Goal: Feedback & Contribution: Contribute content

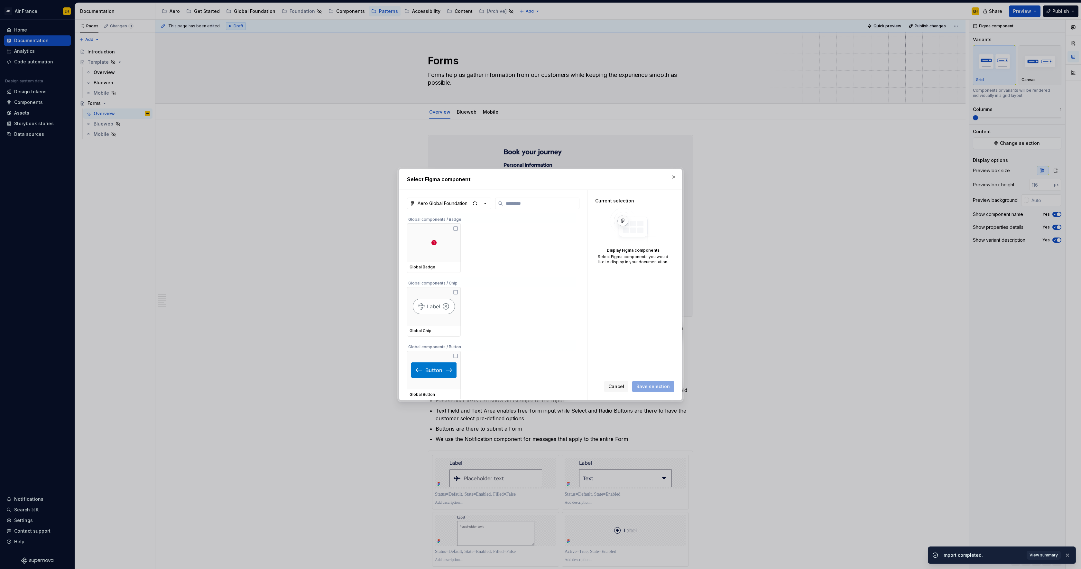
scroll to position [197, 0]
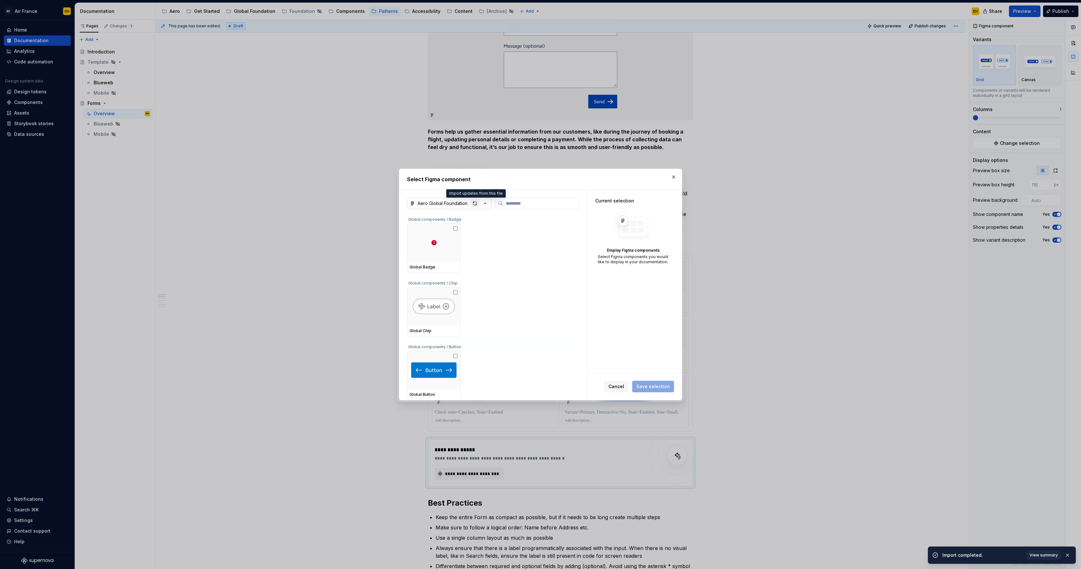
click at [474, 204] on div "button" at bounding box center [474, 203] width 9 height 9
click at [672, 177] on button "button" at bounding box center [673, 176] width 9 height 9
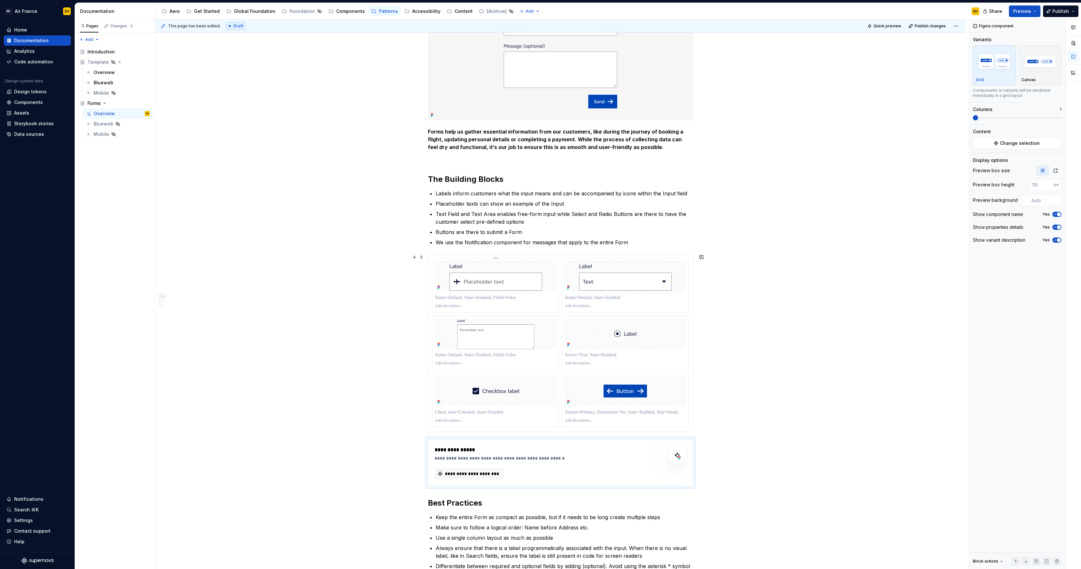
click at [489, 298] on p at bounding box center [495, 297] width 121 height 6
type textarea "*"
click at [595, 296] on p at bounding box center [625, 297] width 121 height 6
click at [462, 355] on p at bounding box center [495, 355] width 121 height 6
click at [575, 354] on p at bounding box center [625, 355] width 121 height 6
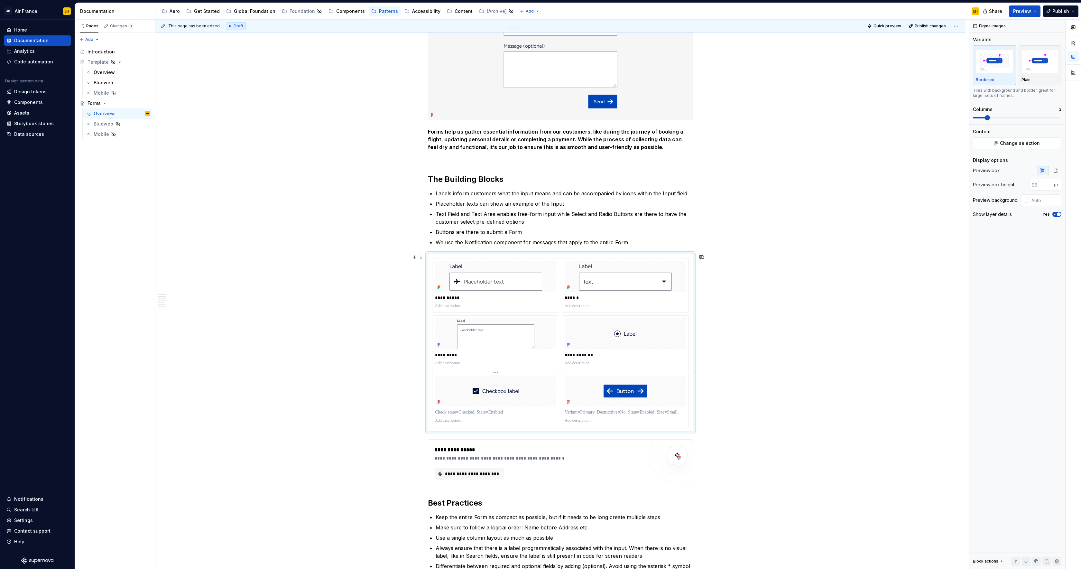
click at [464, 412] on p at bounding box center [495, 412] width 121 height 6
click at [583, 412] on p at bounding box center [625, 412] width 121 height 6
drag, startPoint x: 774, startPoint y: 384, endPoint x: 765, endPoint y: 388, distance: 9.2
click at [773, 384] on div "**********" at bounding box center [561, 294] width 813 height 549
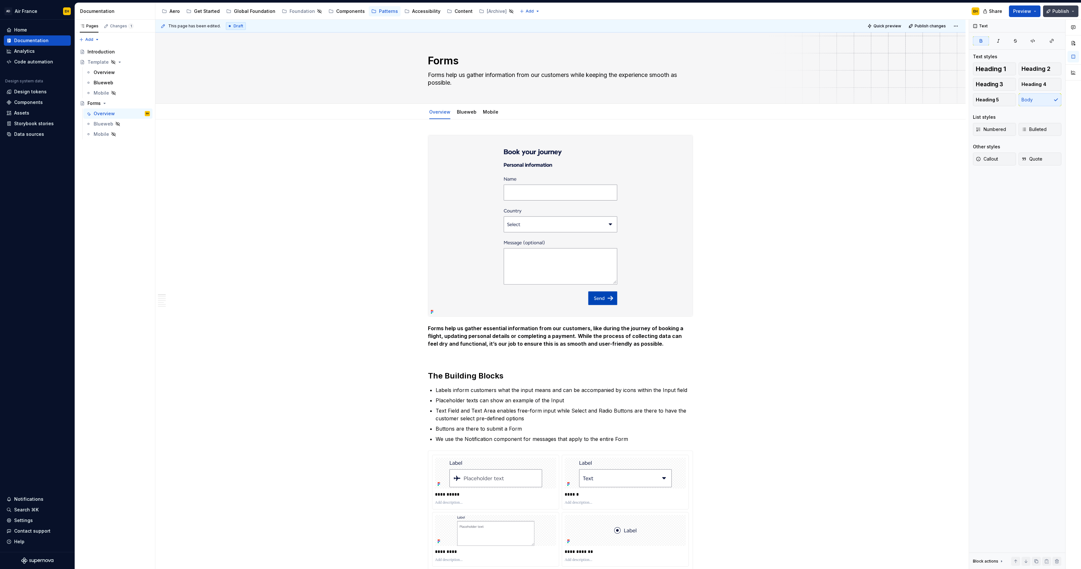
click at [1057, 12] on span "Publish" at bounding box center [1060, 11] width 17 height 6
click at [1021, 55] on button "Publish changes" at bounding box center [999, 54] width 148 height 12
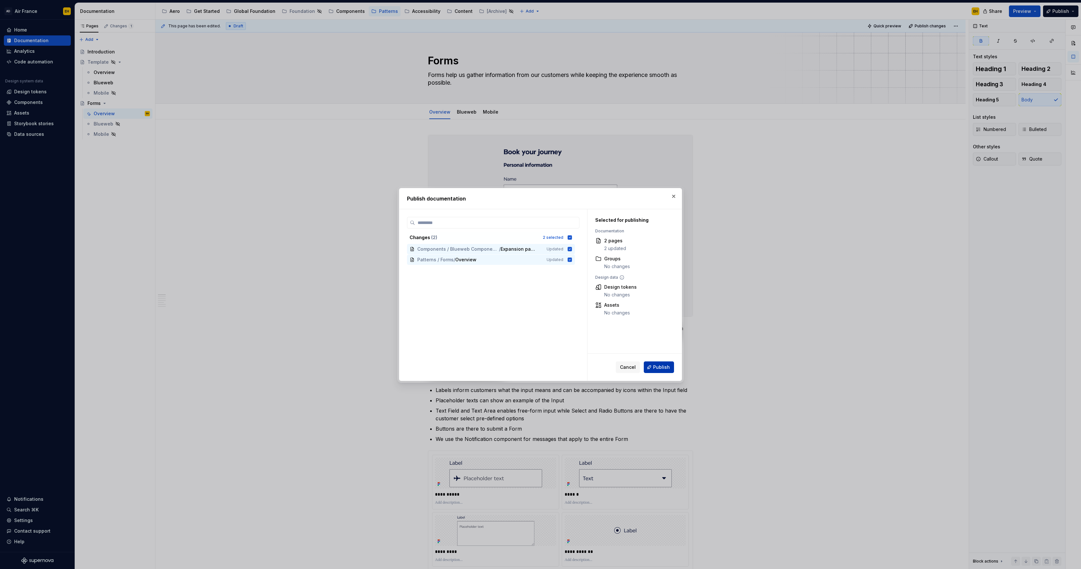
click at [652, 367] on button "Publish" at bounding box center [659, 367] width 30 height 12
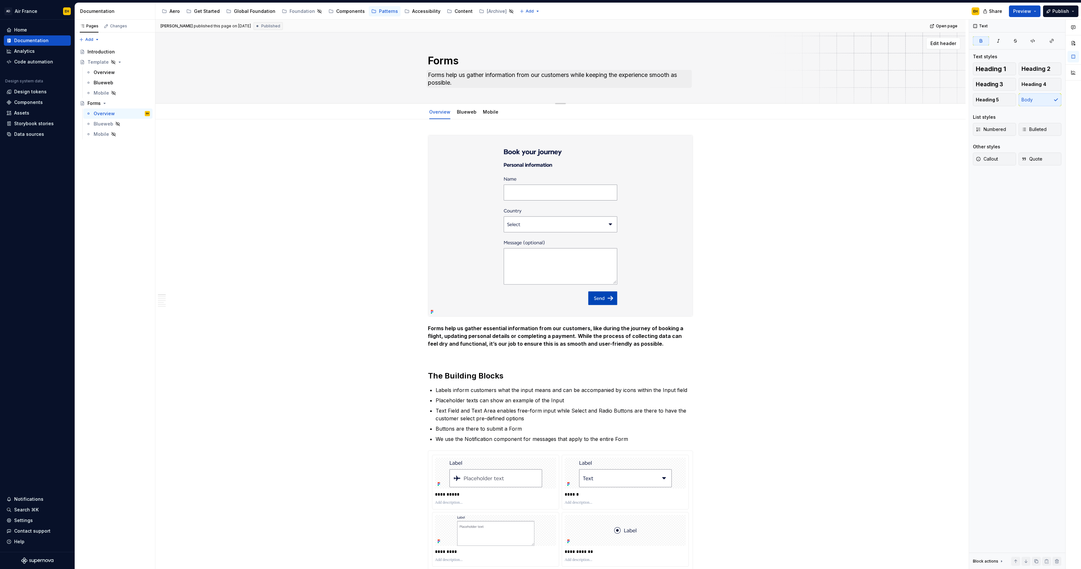
type textarea "*"
